Goal: Task Accomplishment & Management: Manage account settings

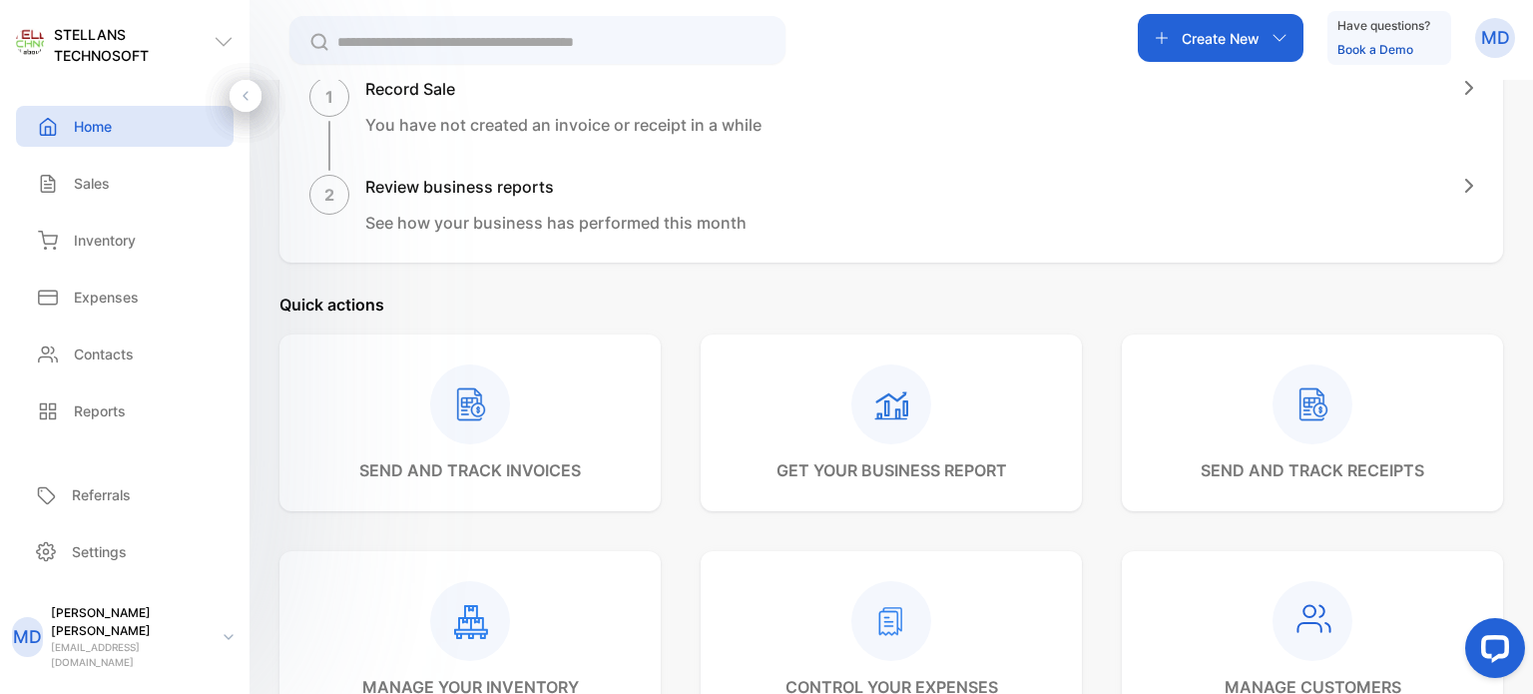
scroll to position [200, 0]
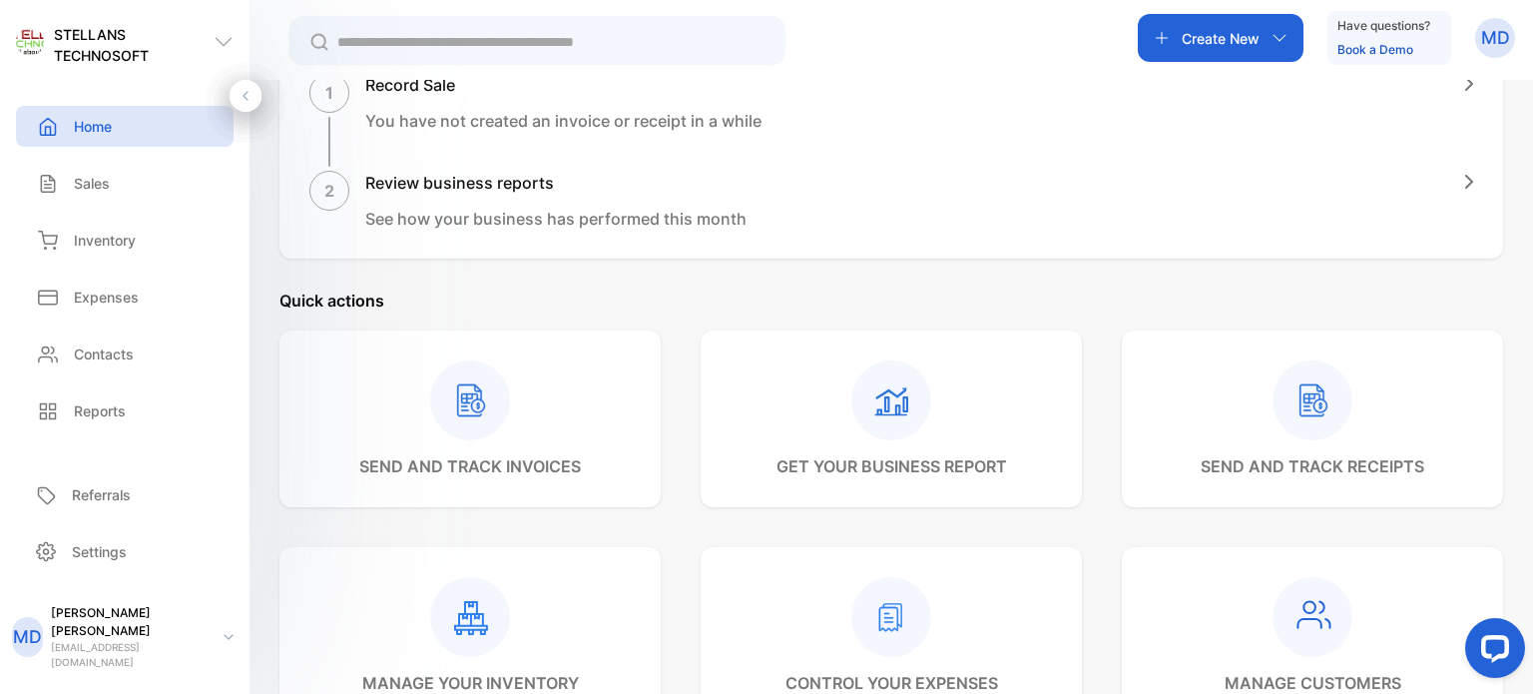
click at [105, 640] on p "[PERSON_NAME]" at bounding box center [129, 622] width 157 height 36
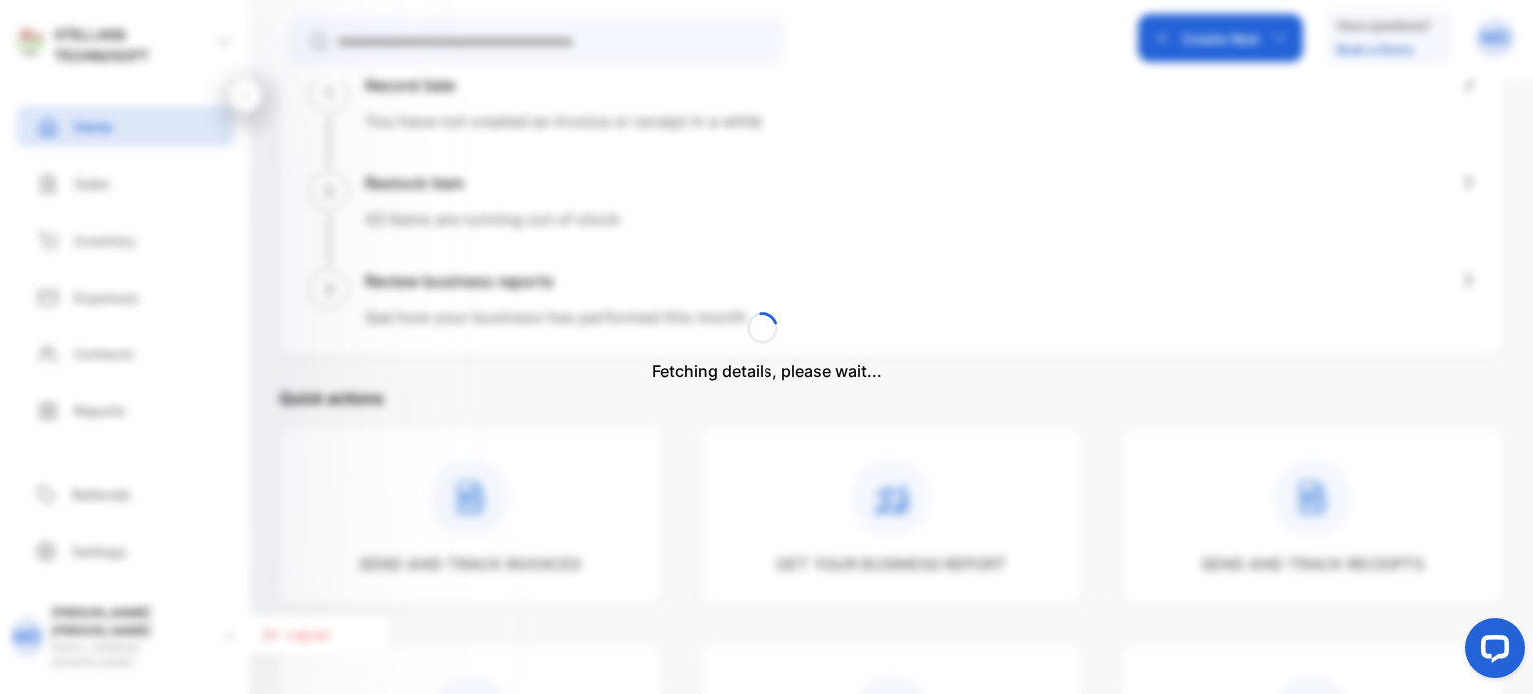
click at [115, 567] on div "Fetching details, please wait..." at bounding box center [766, 347] width 1533 height 694
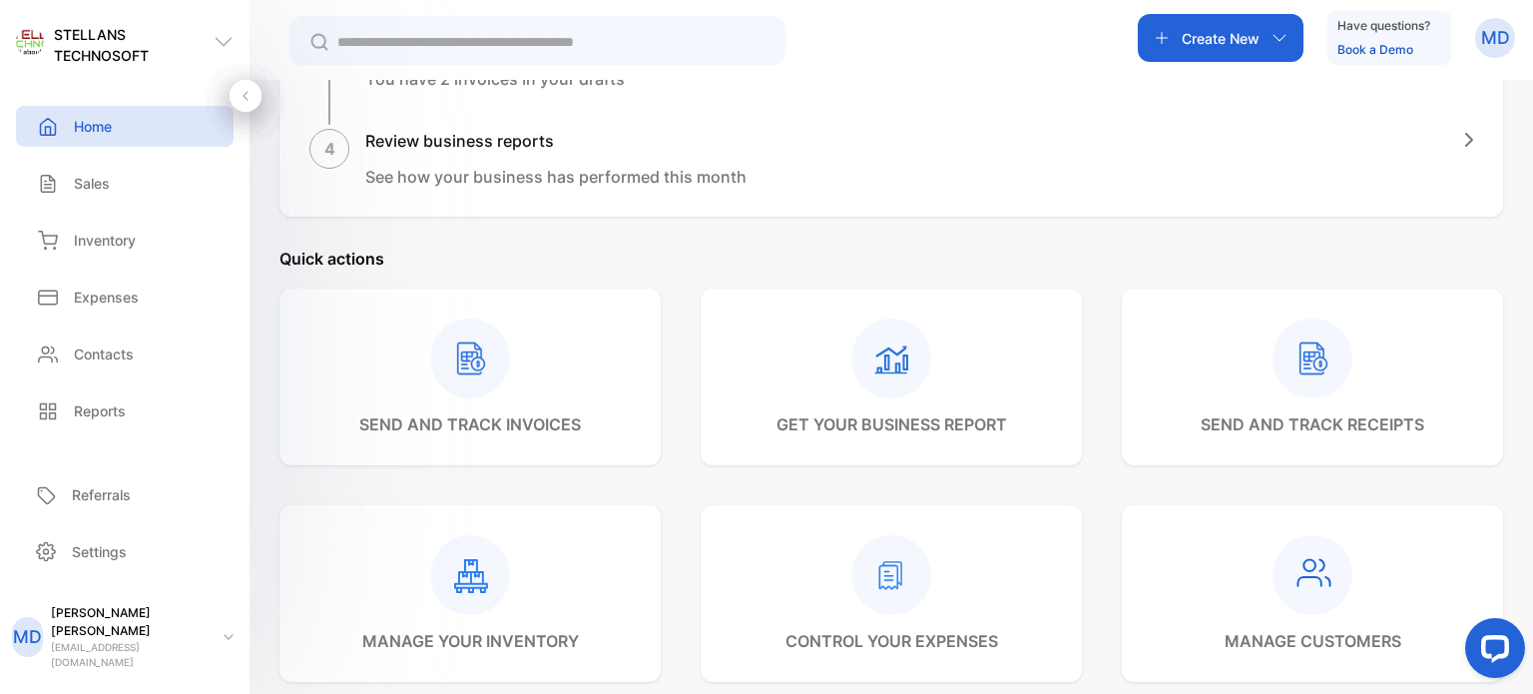
scroll to position [645, 0]
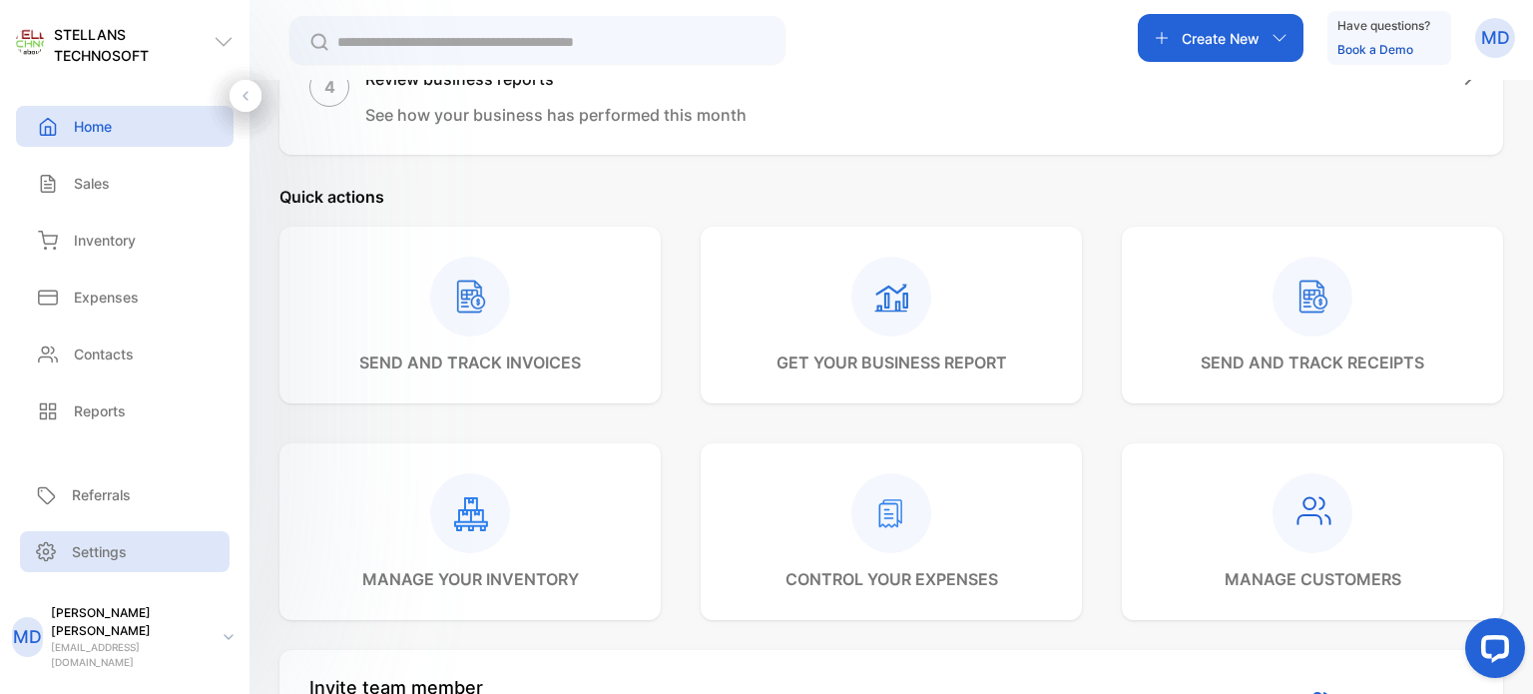
drag, startPoint x: 112, startPoint y: 650, endPoint x: 197, endPoint y: 595, distance: 101.1
click at [112, 640] on p "[PERSON_NAME]" at bounding box center [129, 622] width 157 height 36
click at [244, 93] on icon at bounding box center [246, 96] width 14 height 14
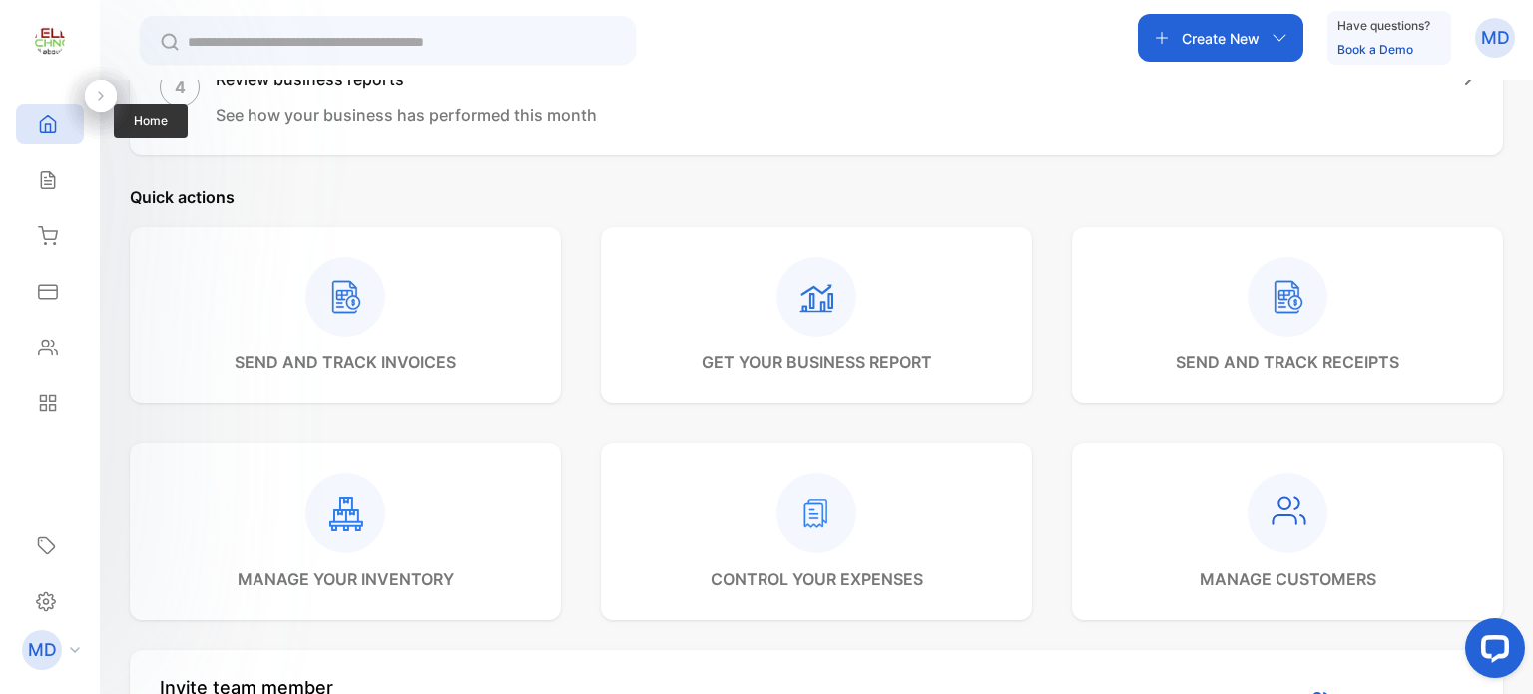
click at [38, 115] on icon at bounding box center [48, 124] width 20 height 20
click at [108, 102] on div at bounding box center [101, 96] width 32 height 32
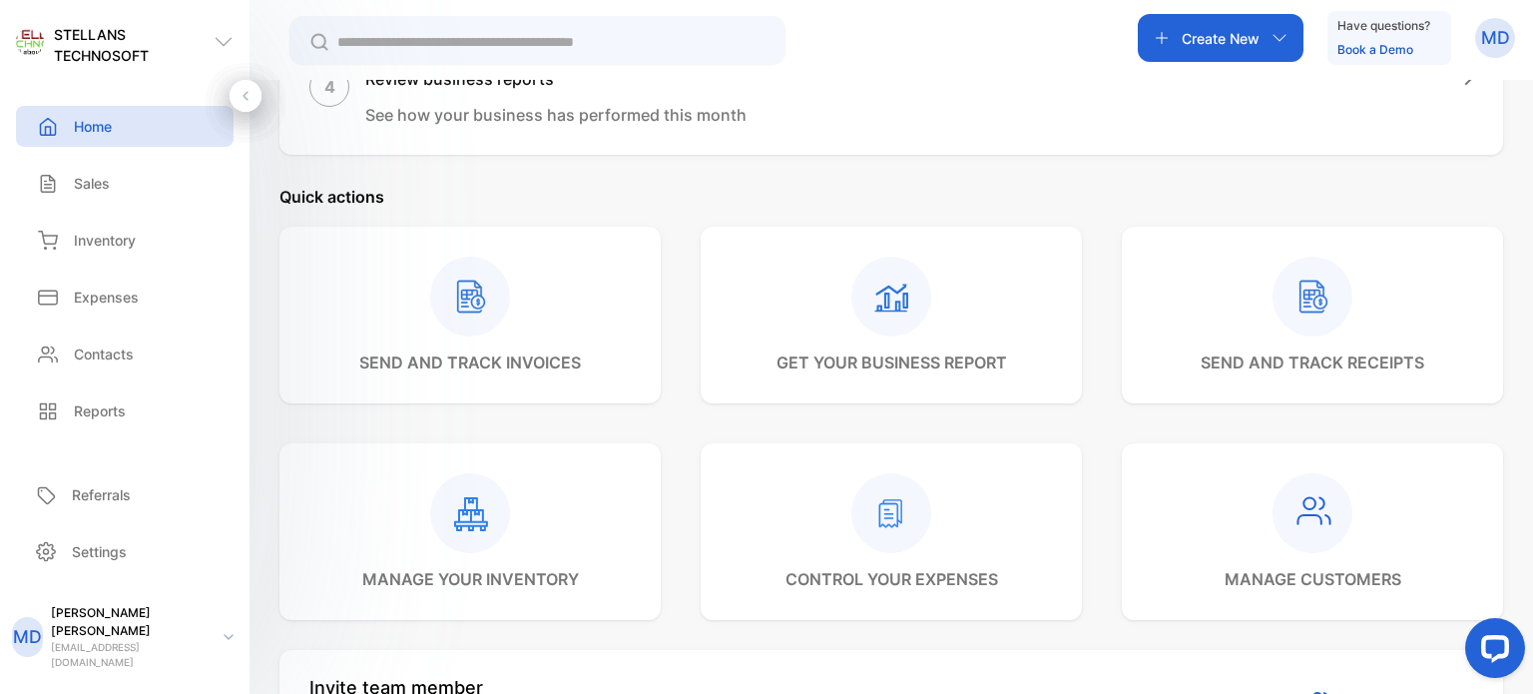
click at [128, 654] on p "[EMAIL_ADDRESS][DOMAIN_NAME]" at bounding box center [129, 655] width 157 height 30
click at [92, 44] on p "STELLANS TECHNOSOFT" at bounding box center [134, 45] width 160 height 42
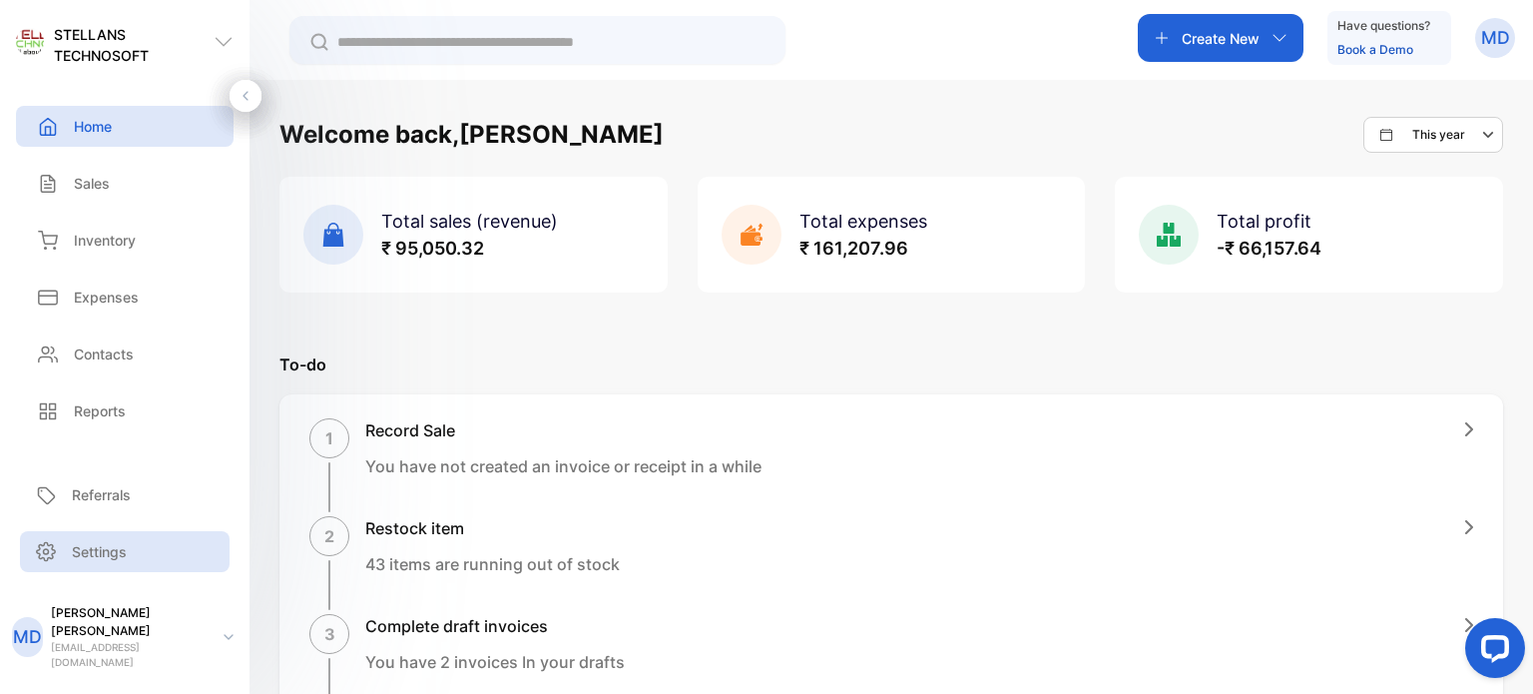
click at [106, 562] on p "Settings" at bounding box center [99, 551] width 55 height 21
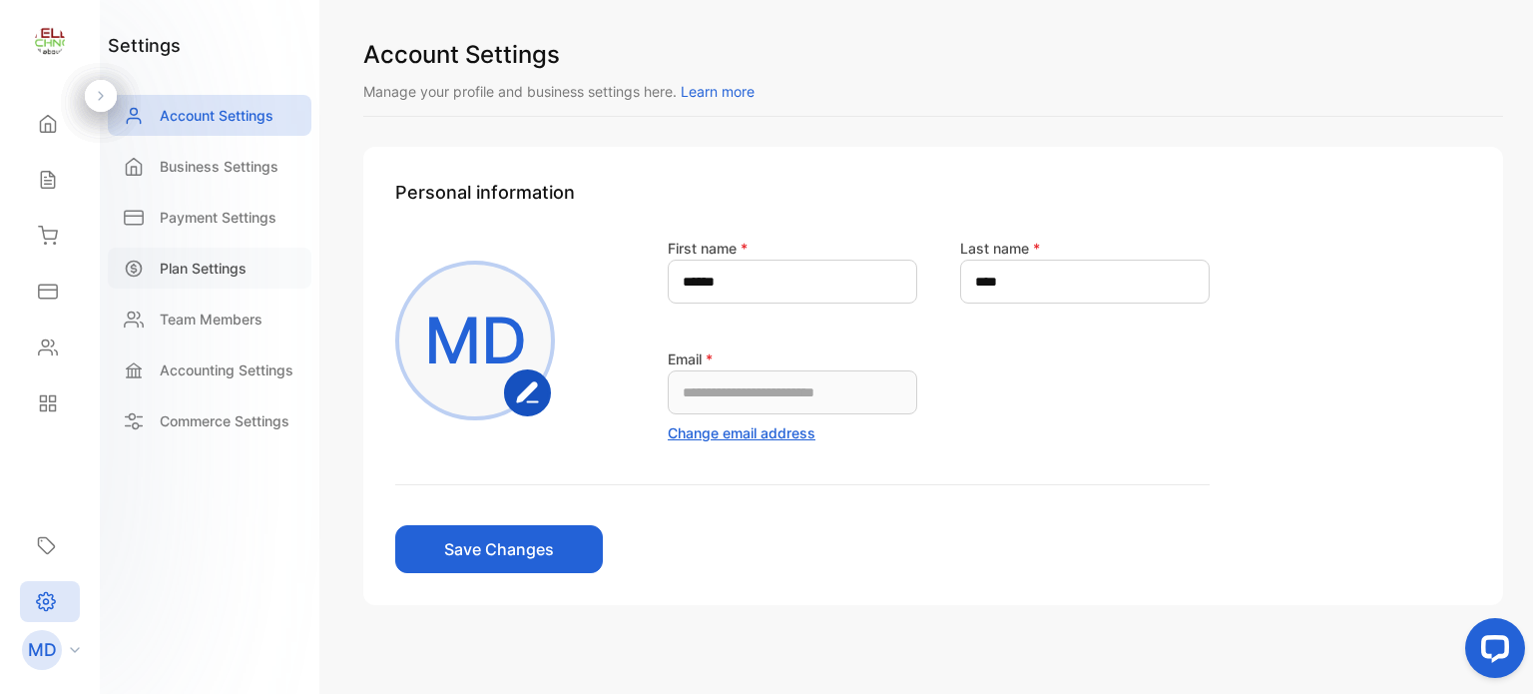
click at [196, 267] on p "Plan Settings" at bounding box center [203, 268] width 87 height 21
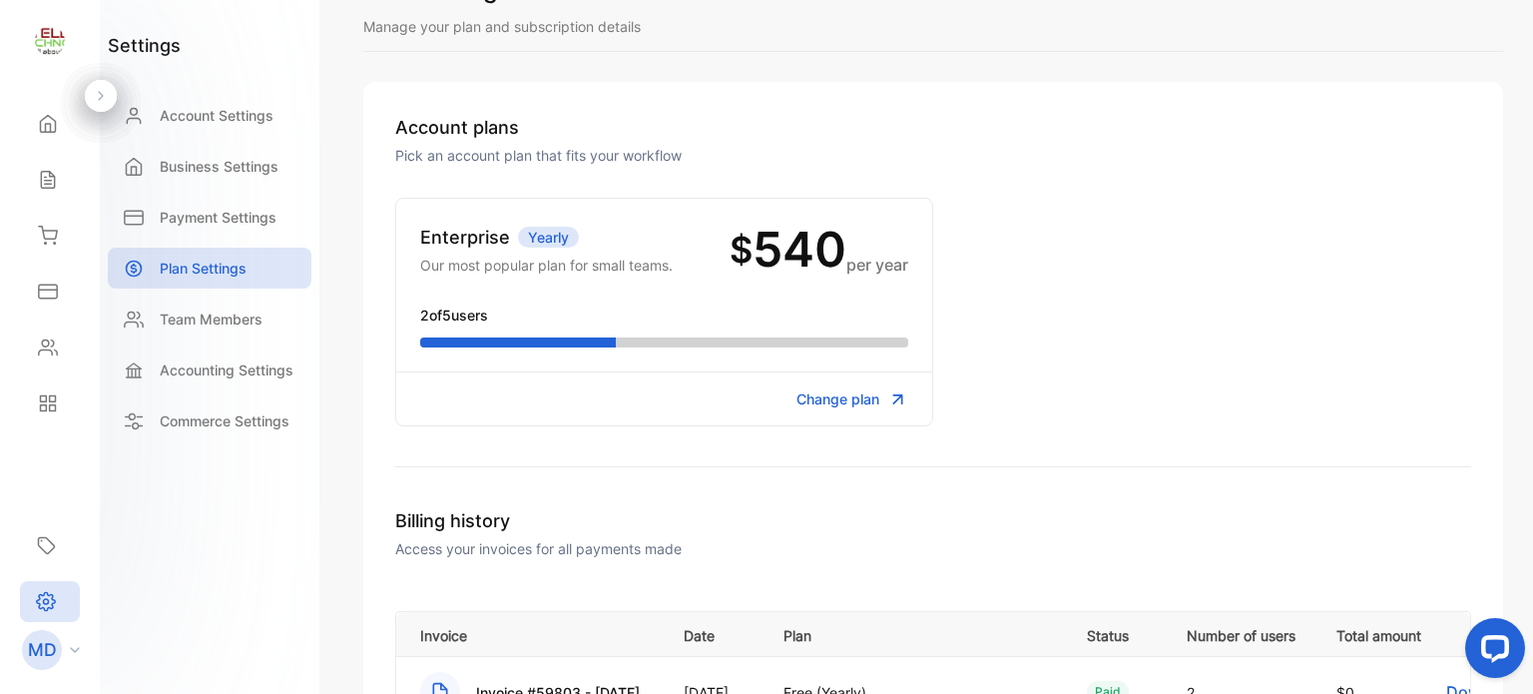
scroll to position [100, 0]
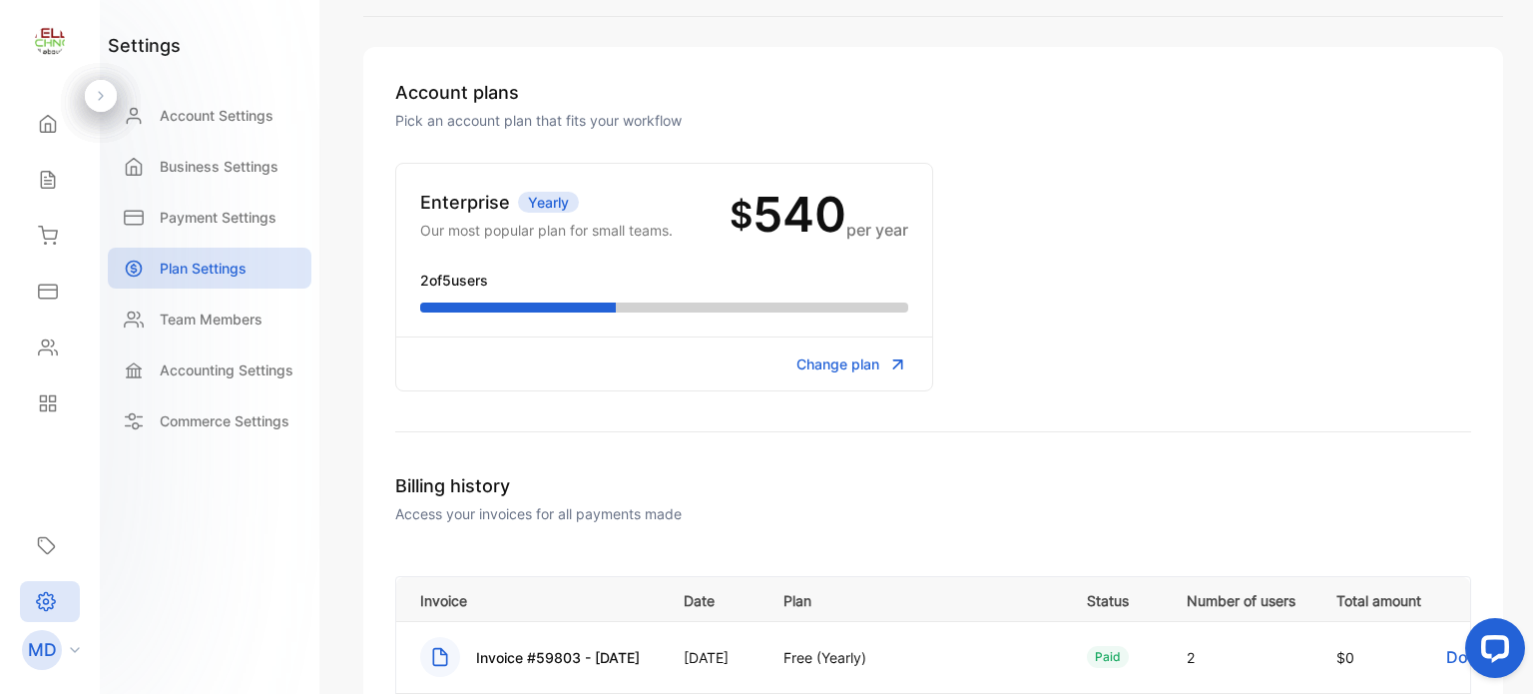
click at [854, 355] on span "Change plan" at bounding box center [838, 363] width 83 height 21
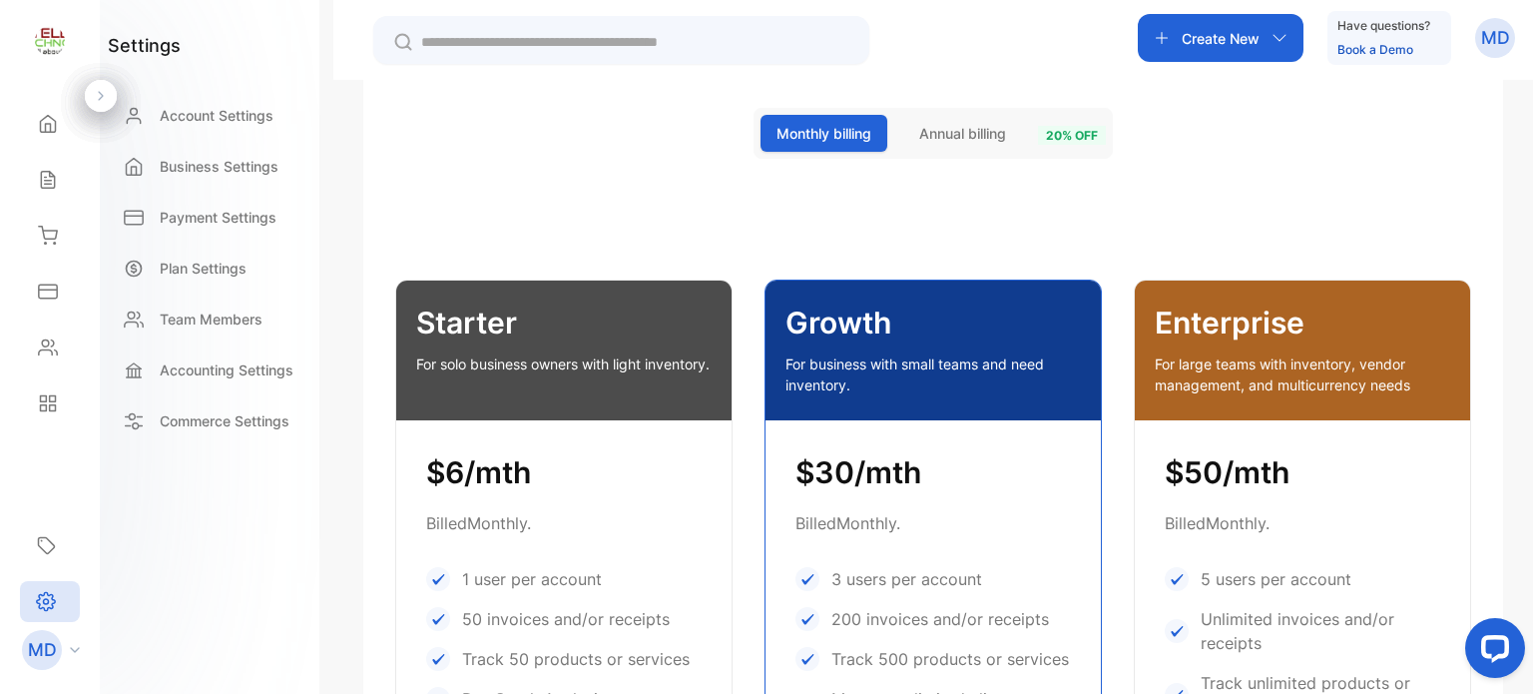
scroll to position [399, 0]
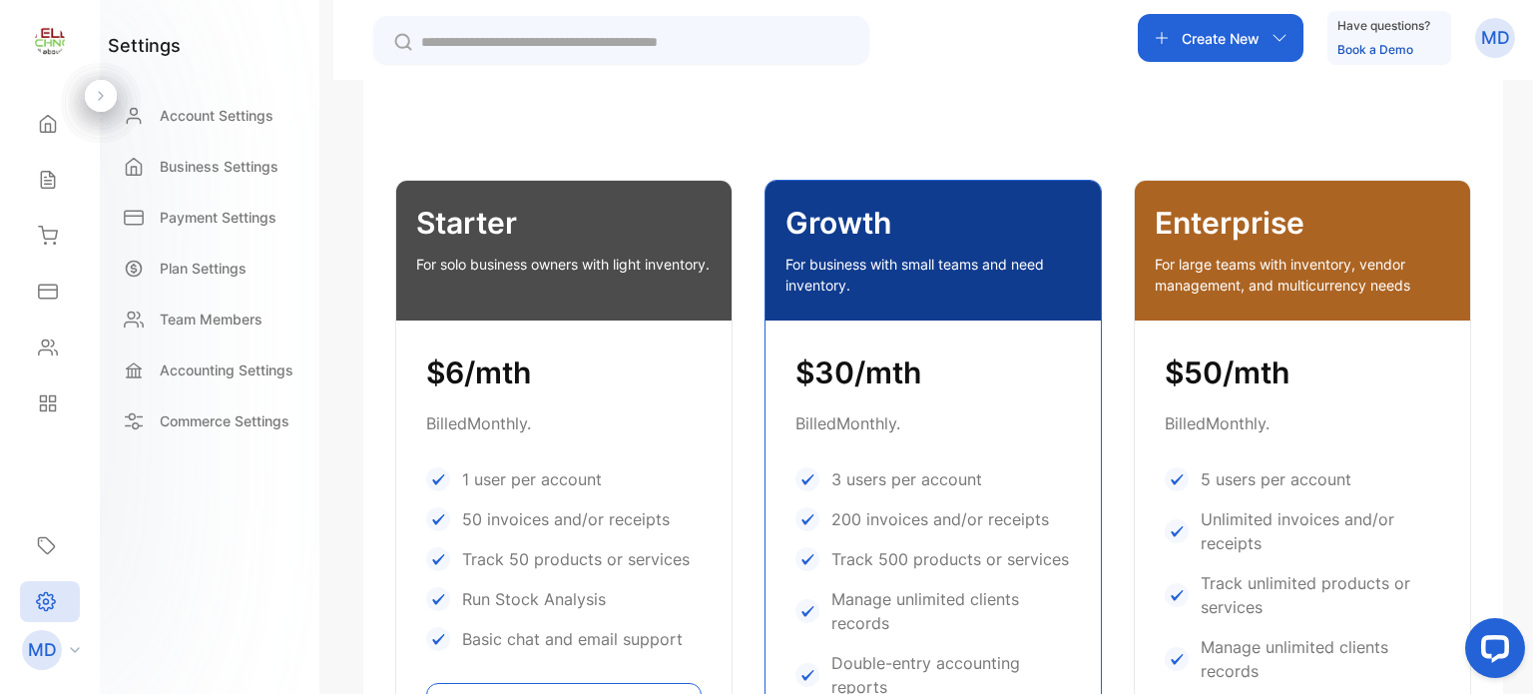
click at [959, 135] on div "Unlock the benefit of simple bookkeeping We believe simplified bookkeeping shou…" at bounding box center [933, 583] width 1140 height 1513
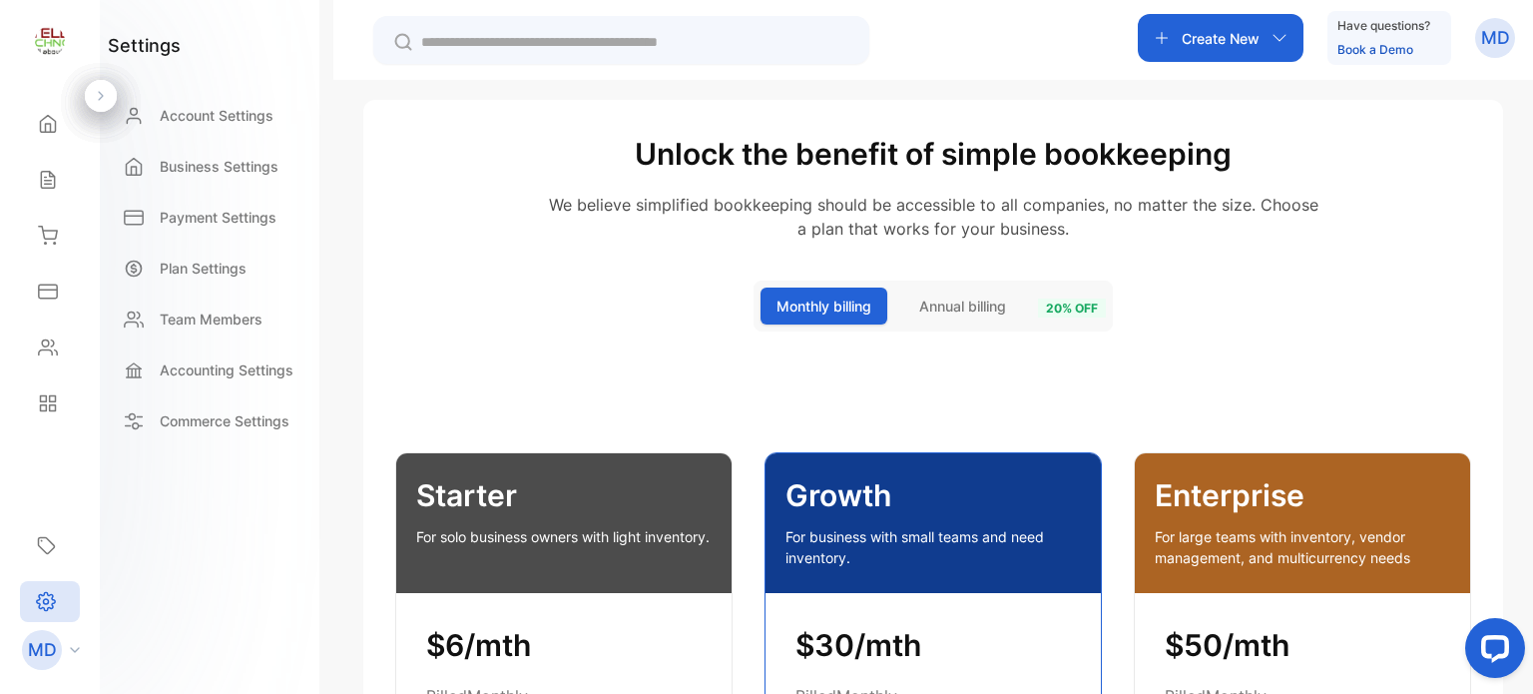
scroll to position [0, 0]
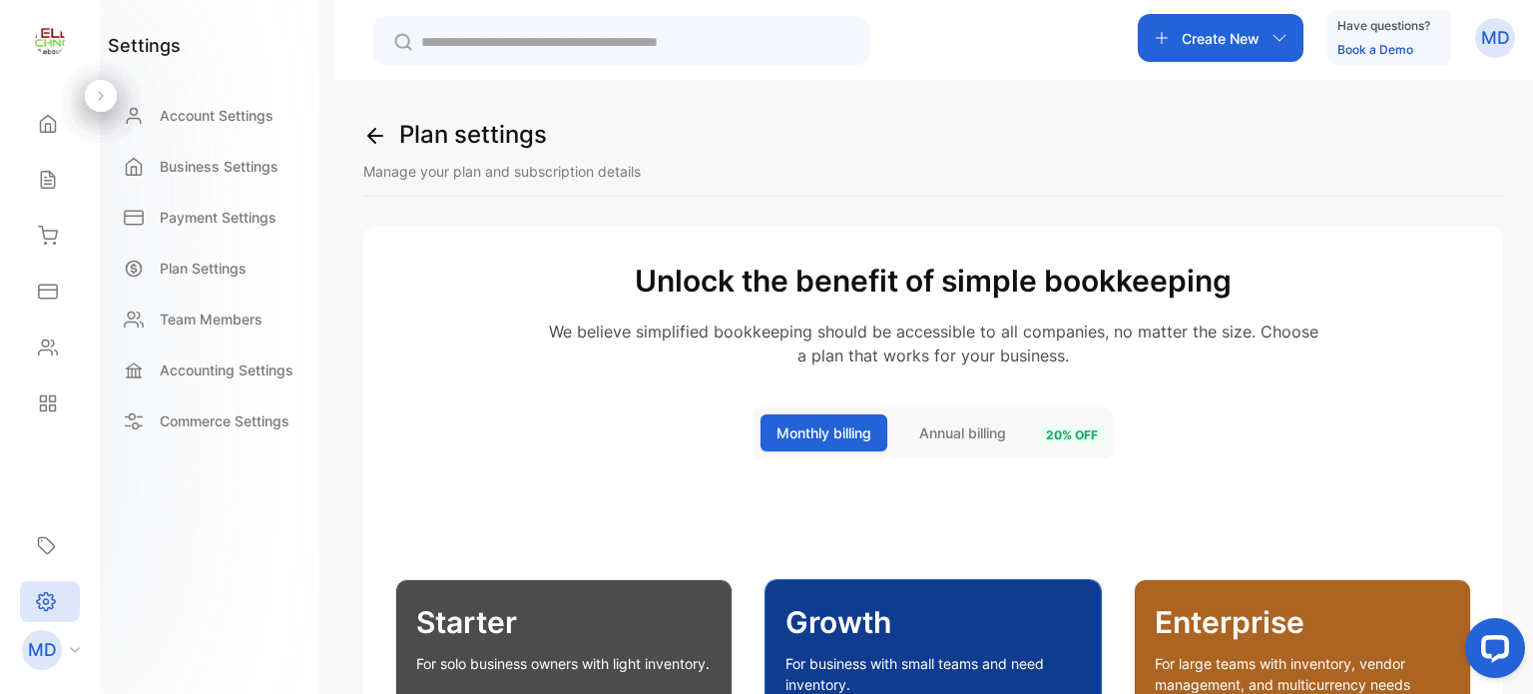
click at [1497, 41] on p "MD" at bounding box center [1495, 38] width 29 height 26
click at [1460, 155] on div "Logout" at bounding box center [1423, 163] width 184 height 40
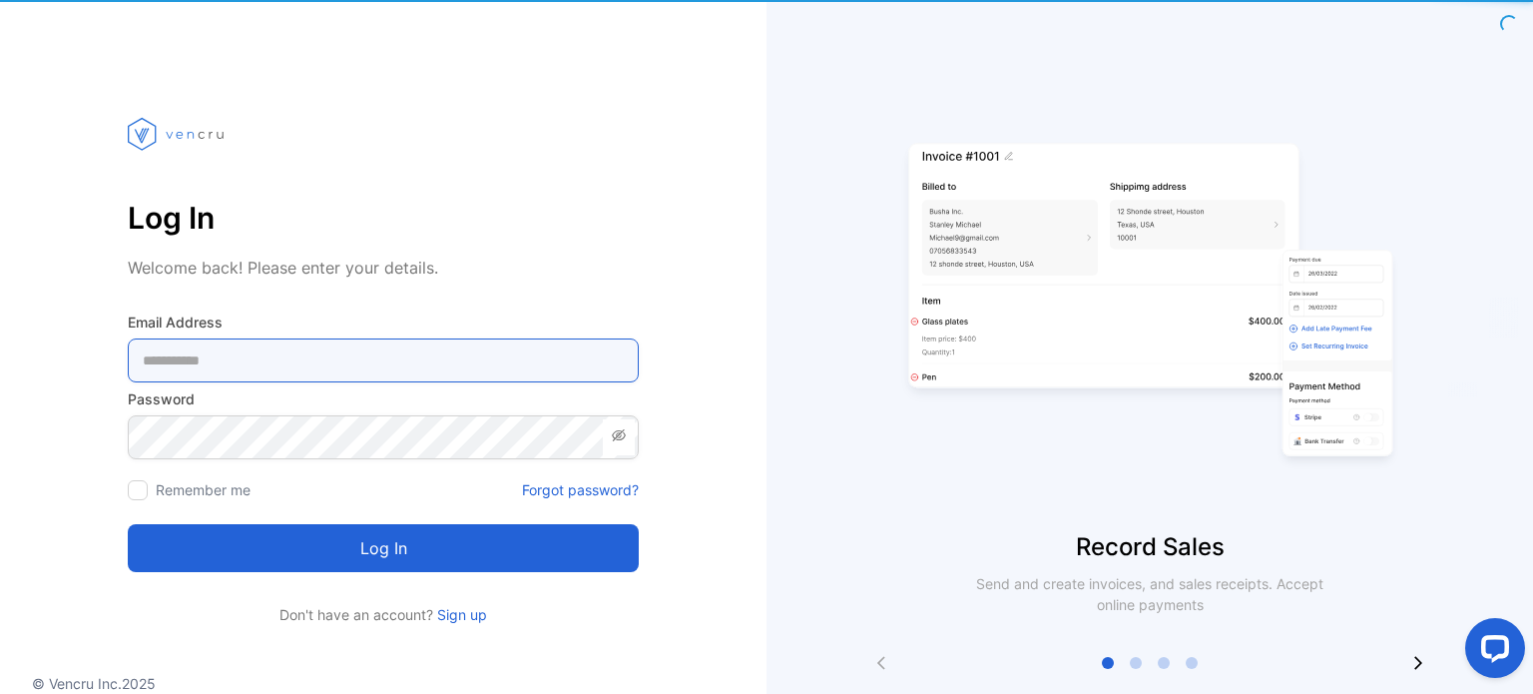
type Address-inputemail "**********"
